Goal: Find specific page/section: Find specific page/section

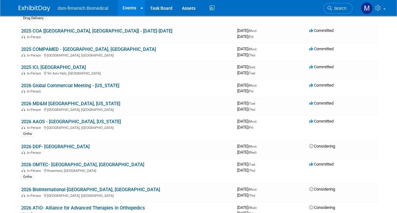
scroll to position [190, 0]
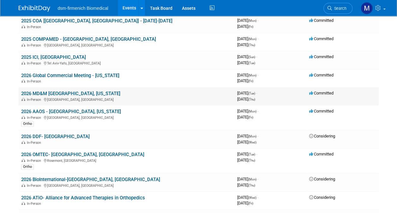
click at [51, 93] on link "2026 MD&M [GEOGRAPHIC_DATA], [US_STATE]" at bounding box center [70, 94] width 99 height 6
click at [54, 93] on link "2026 MD&M [GEOGRAPHIC_DATA], [US_STATE]" at bounding box center [70, 94] width 99 height 6
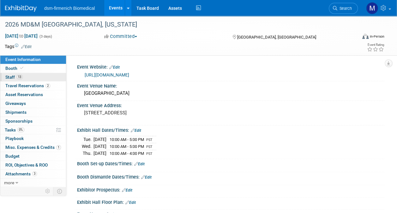
click at [14, 78] on span "Staff 13" at bounding box center [13, 77] width 17 height 5
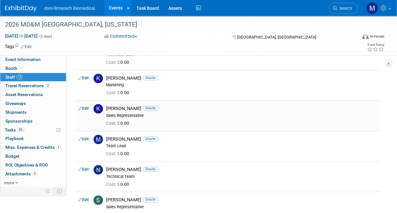
scroll to position [373, 0]
